Goal: Task Accomplishment & Management: Manage account settings

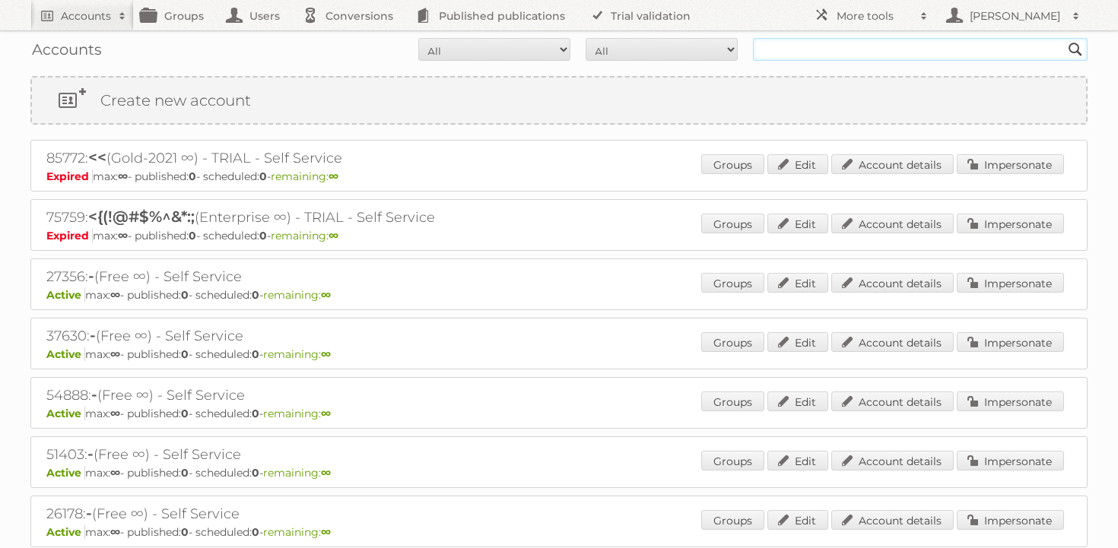
click at [796, 52] on input "text" at bounding box center [920, 49] width 335 height 23
type input "cheil"
click at [1064, 38] on input "Search" at bounding box center [1075, 49] width 23 height 23
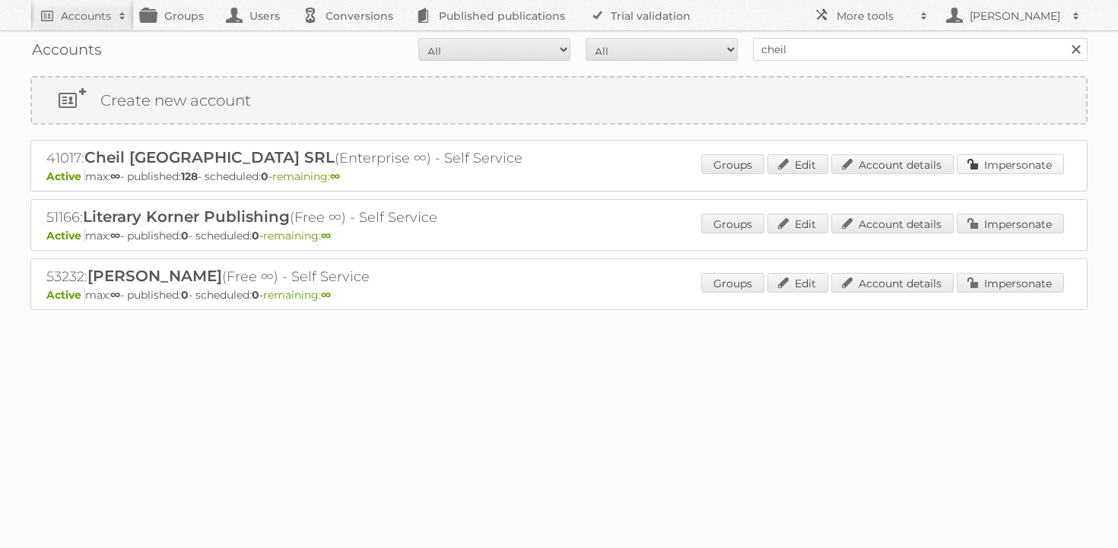
click at [995, 170] on link "Impersonate" at bounding box center [1010, 164] width 107 height 20
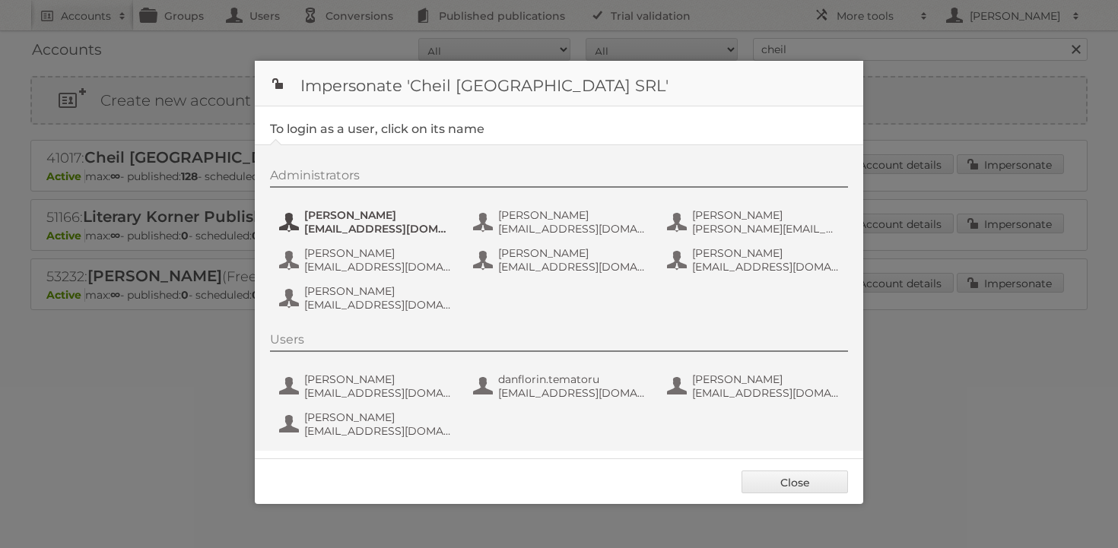
click at [348, 230] on span "andrea_damian@supeco.ro" at bounding box center [378, 229] width 148 height 14
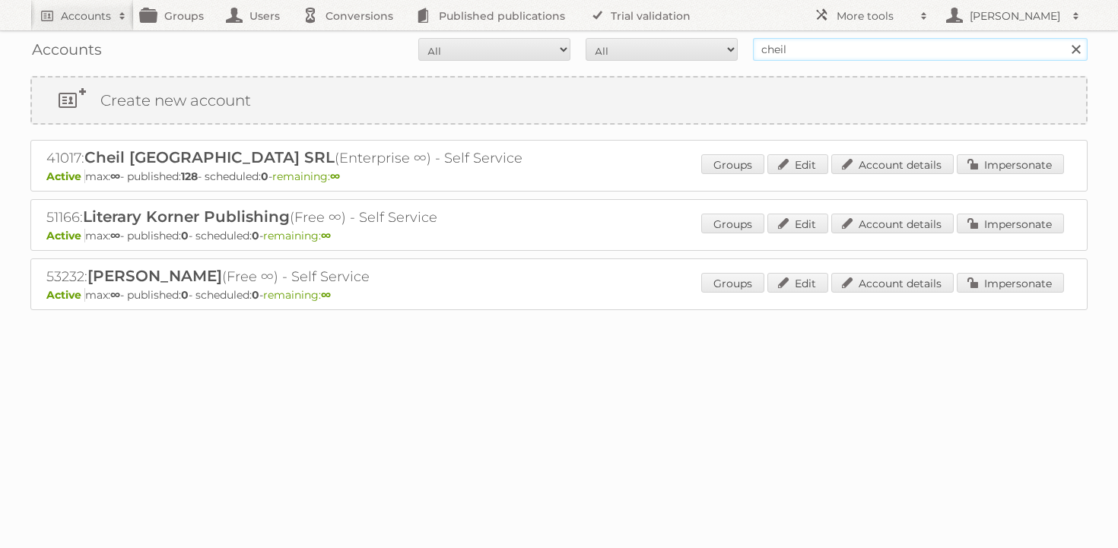
click at [806, 44] on input "cheil" at bounding box center [920, 49] width 335 height 23
type input "kitea"
click at [1064, 38] on input "Search" at bounding box center [1075, 49] width 23 height 23
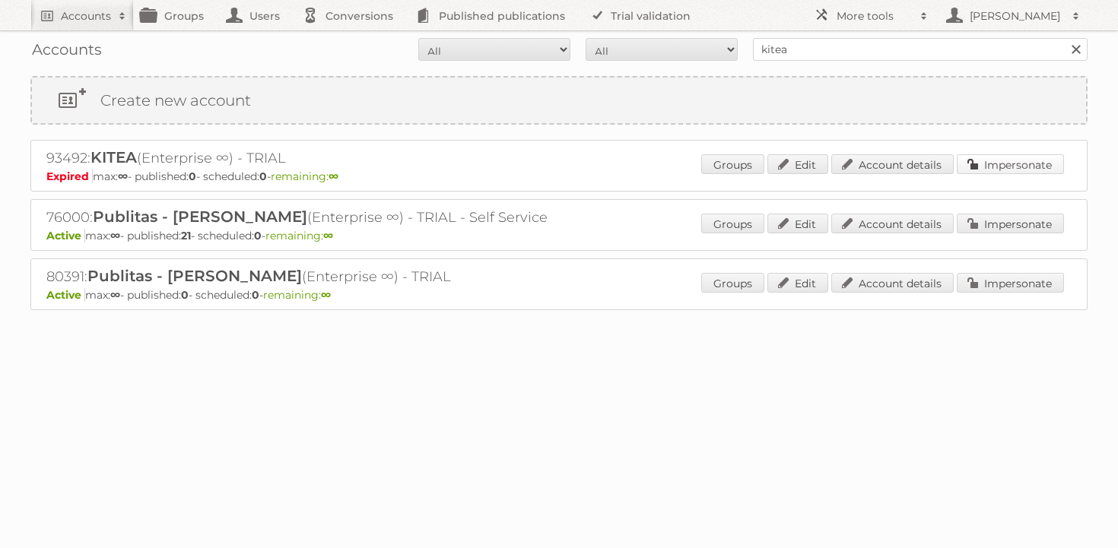
click at [1002, 169] on link "Impersonate" at bounding box center [1010, 164] width 107 height 20
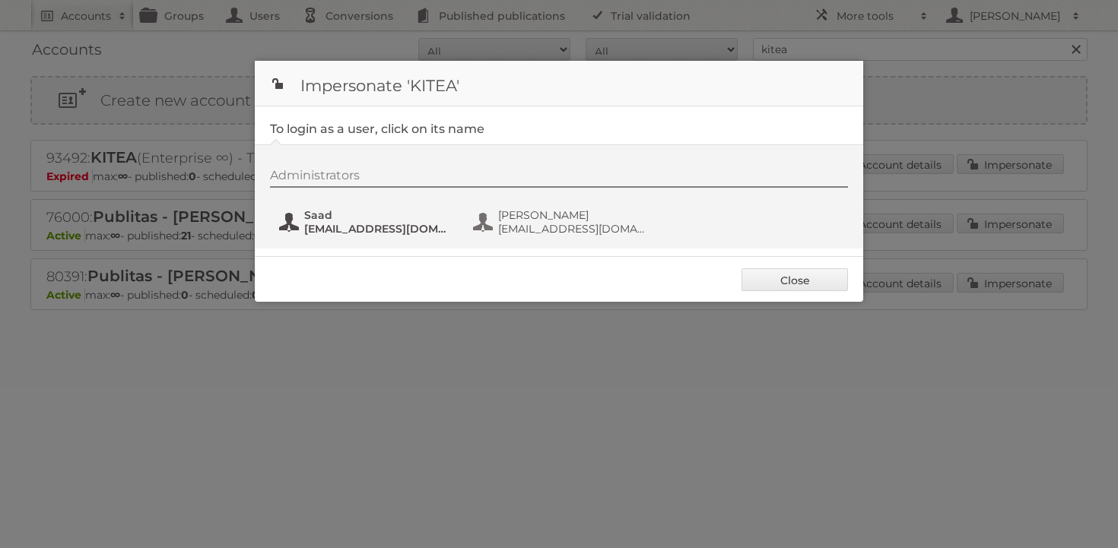
click at [315, 225] on span "saad.gamrani@kitea.ma" at bounding box center [378, 229] width 148 height 14
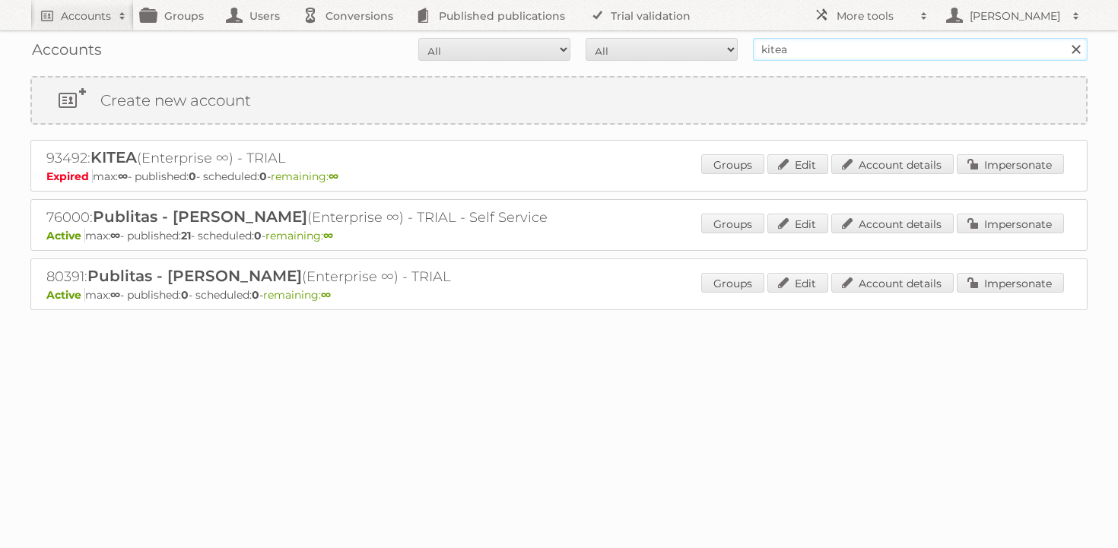
click at [807, 48] on input "kitea" at bounding box center [920, 49] width 335 height 23
click at [807, 49] on input "kitea" at bounding box center [920, 49] width 335 height 23
type input "puuilo"
click at [1064, 38] on input "Search" at bounding box center [1075, 49] width 23 height 23
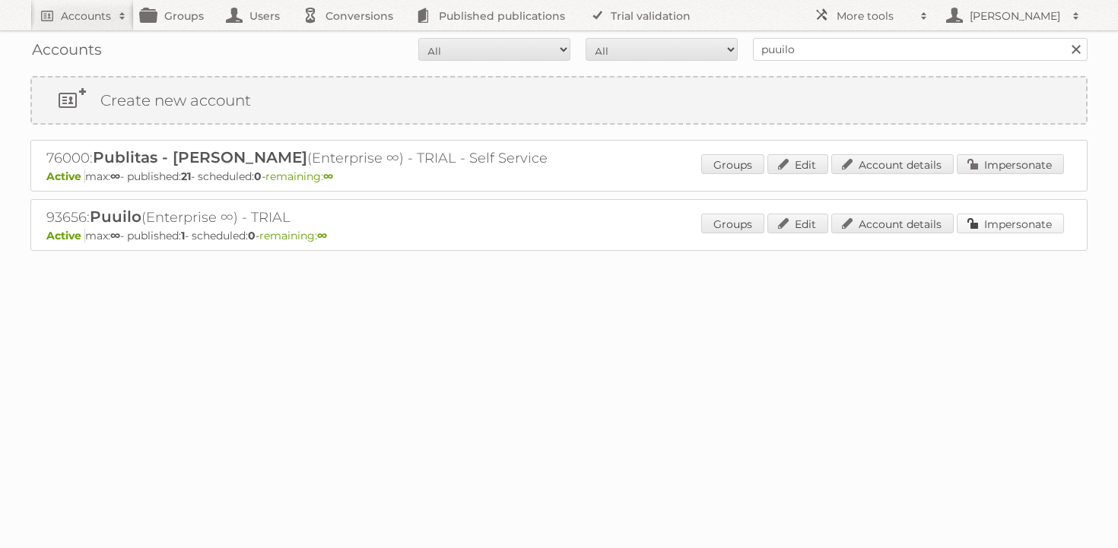
click at [979, 218] on link "Impersonate" at bounding box center [1010, 224] width 107 height 20
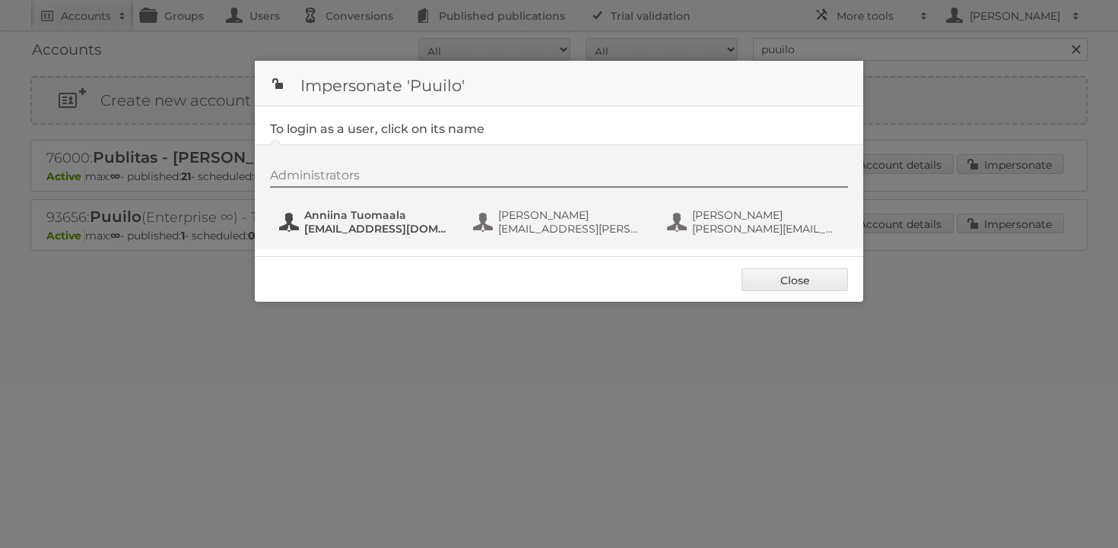
click at [390, 234] on span "anniina.tuomaala@puuilo.fi" at bounding box center [378, 229] width 148 height 14
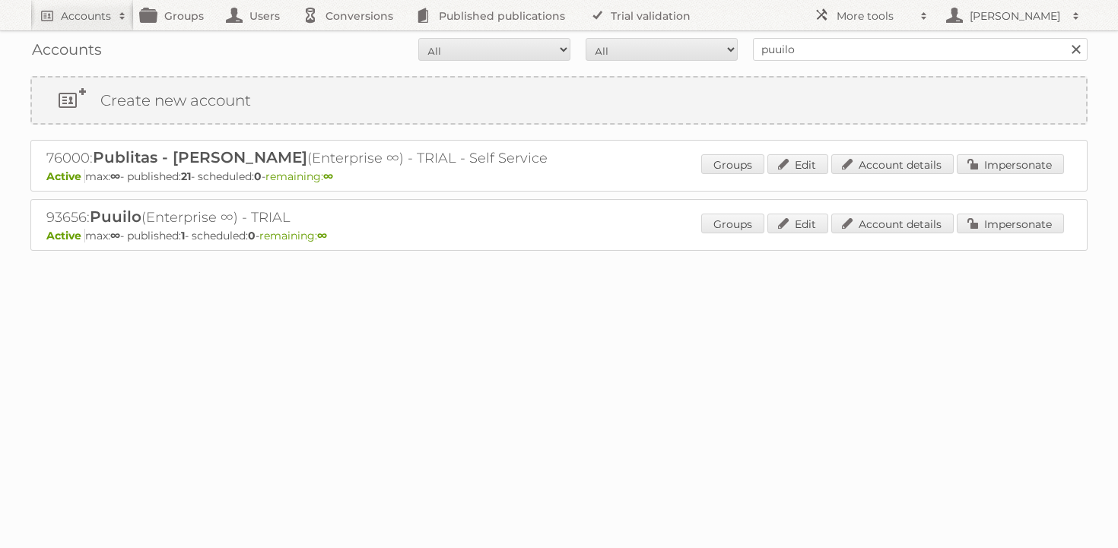
click at [898, 208] on div "93656: Puuilo (Enterprise ∞) - TRIAL Active max: ∞ - published: 1 - scheduled: …" at bounding box center [558, 225] width 1057 height 52
click at [898, 220] on link "Account details" at bounding box center [892, 224] width 122 height 20
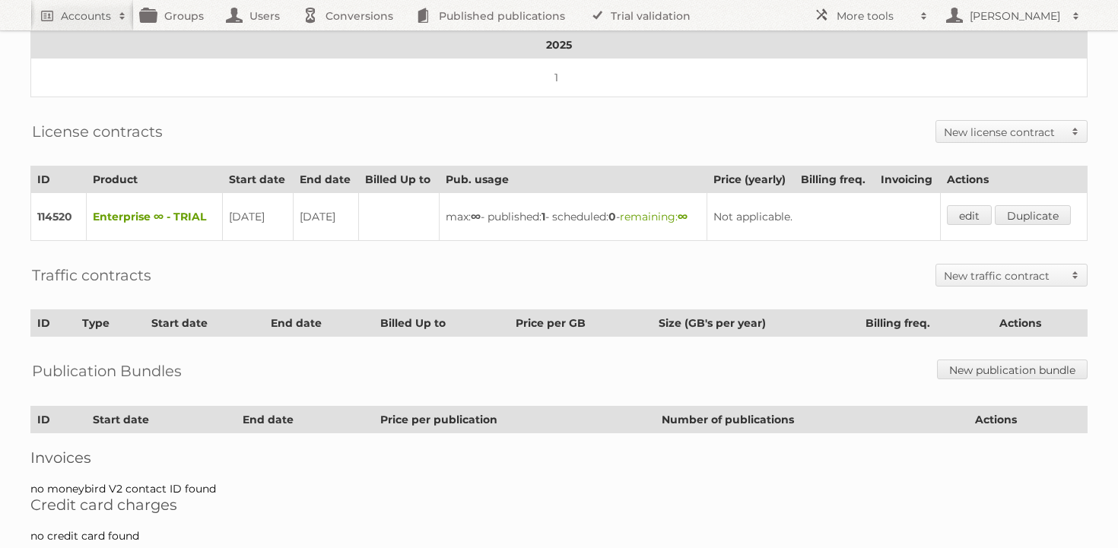
scroll to position [276, 0]
